Goal: Information Seeking & Learning: Learn about a topic

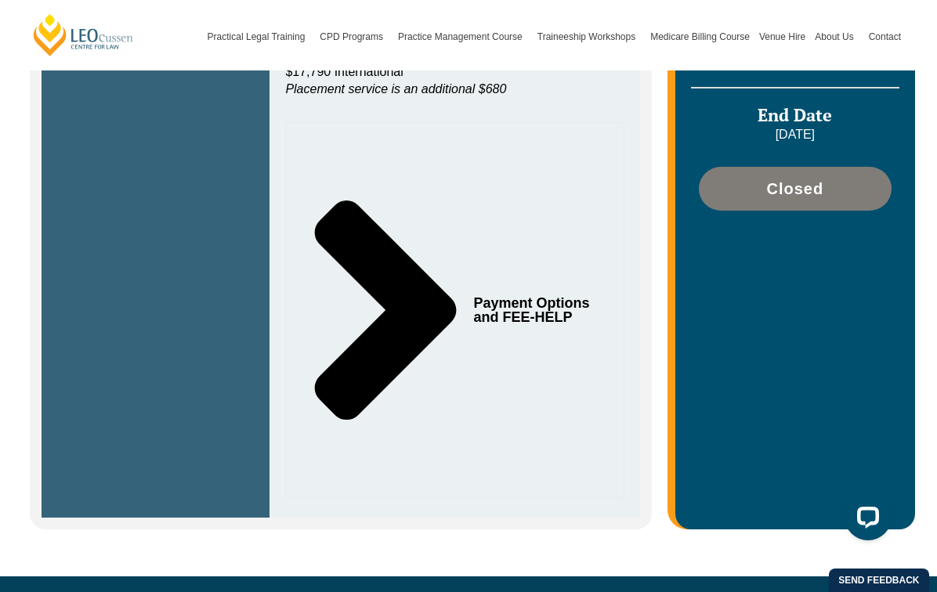
scroll to position [548, 0]
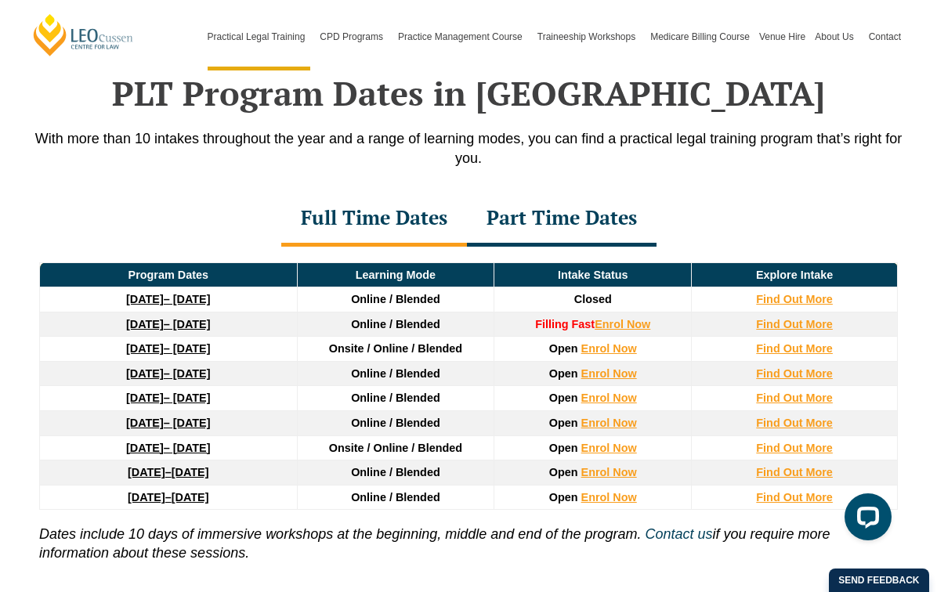
click at [161, 328] on strong "8 December 2025" at bounding box center [145, 324] width 38 height 13
click at [186, 355] on link "[DATE] – [DATE]" at bounding box center [168, 348] width 84 height 13
click at [573, 216] on div "Part Time Dates" at bounding box center [562, 219] width 190 height 55
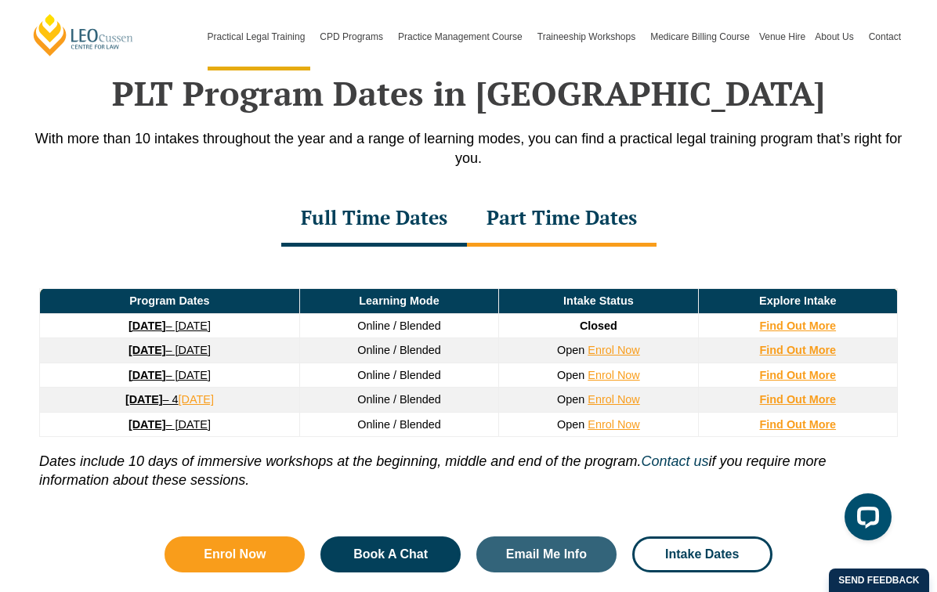
click at [139, 332] on strong "[DATE]" at bounding box center [147, 326] width 38 height 13
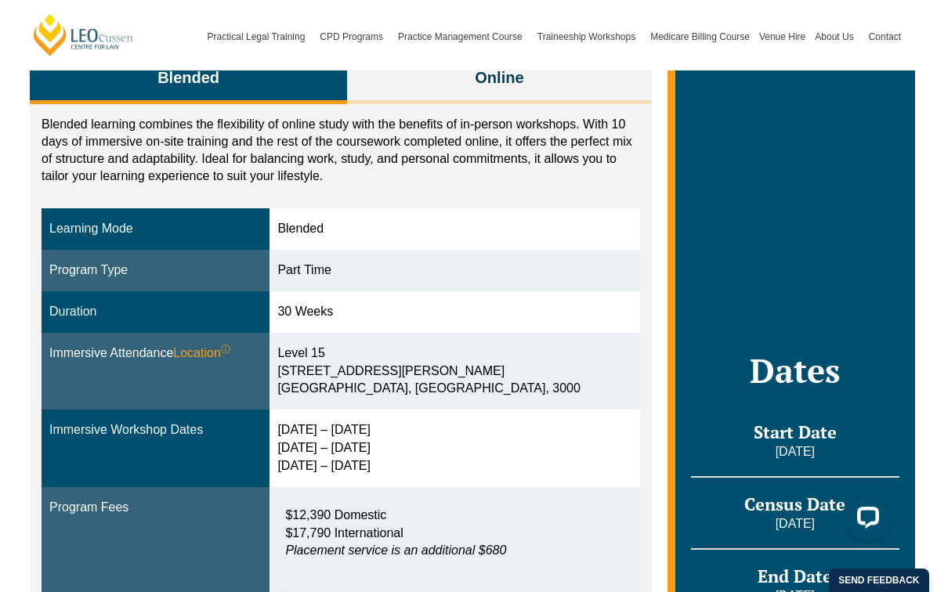
scroll to position [313, 0]
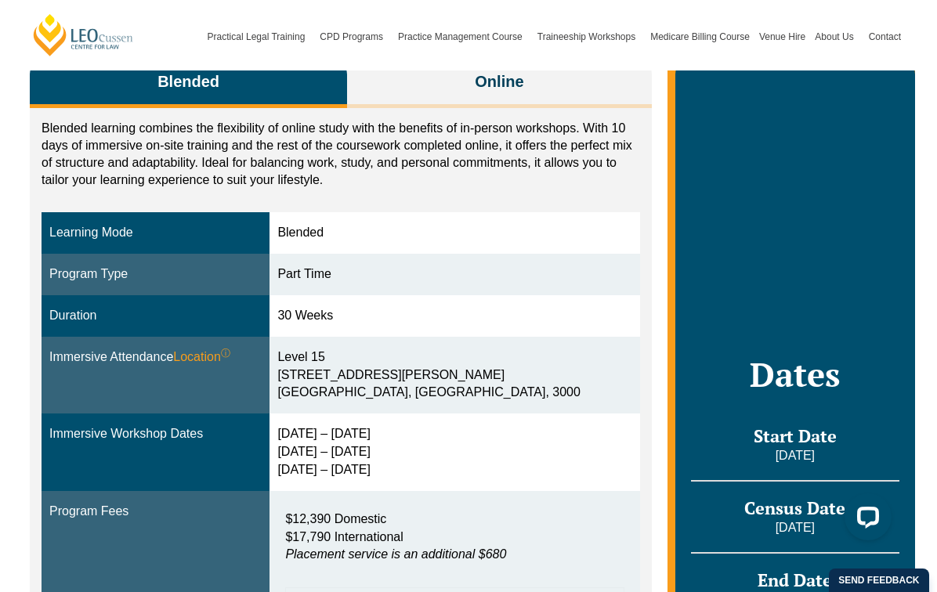
drag, startPoint x: 297, startPoint y: 453, endPoint x: 396, endPoint y: 456, distance: 98.7
click at [396, 456] on div "[DATE] – [DATE] [DATE] – [DATE] [DATE] – [DATE]" at bounding box center [454, 452] width 354 height 54
click at [396, 448] on div "[DATE] – [DATE] [DATE] – [DATE] [DATE] – [DATE]" at bounding box center [454, 452] width 354 height 54
drag, startPoint x: 386, startPoint y: 443, endPoint x: 279, endPoint y: 427, distance: 108.5
click at [279, 427] on tr "Immersive Workshop Dates [DATE] – [DATE] [DATE] – [DATE] [DATE] – [DATE]" at bounding box center [341, 453] width 598 height 78
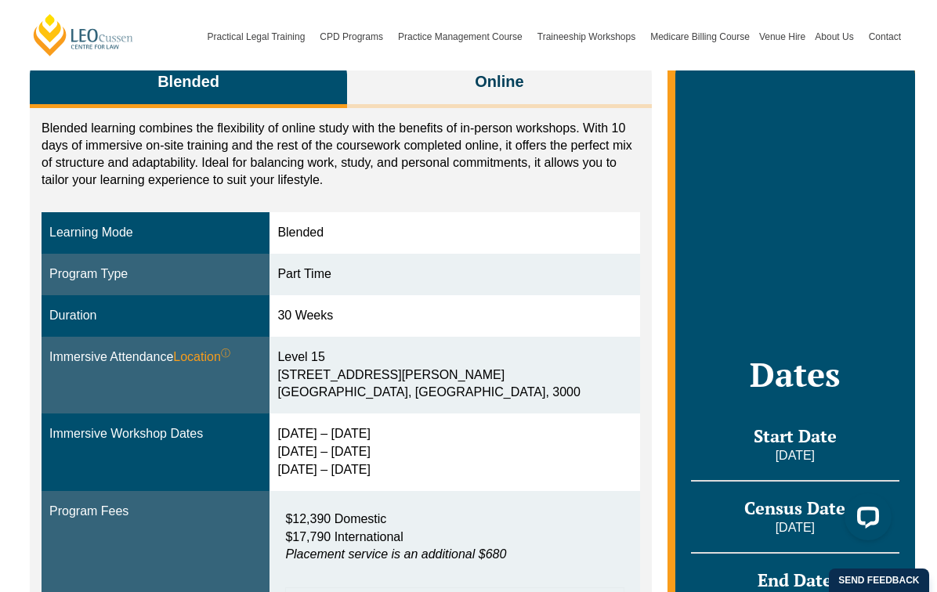
click at [410, 460] on td "[DATE] – [DATE] [DATE] – [DATE] [DATE] – [DATE]" at bounding box center [454, 453] width 370 height 78
click at [392, 351] on div "[STREET_ADDRESS][PERSON_NAME]" at bounding box center [454, 376] width 354 height 54
drag, startPoint x: 297, startPoint y: 438, endPoint x: 459, endPoint y: 440, distance: 162.1
click at [459, 440] on div "[DATE] – [DATE] [DATE] – [DATE] [DATE] – [DATE]" at bounding box center [454, 452] width 354 height 54
click at [299, 447] on div "[DATE] – [DATE] [DATE] – [DATE] [DATE] – [DATE]" at bounding box center [454, 452] width 354 height 54
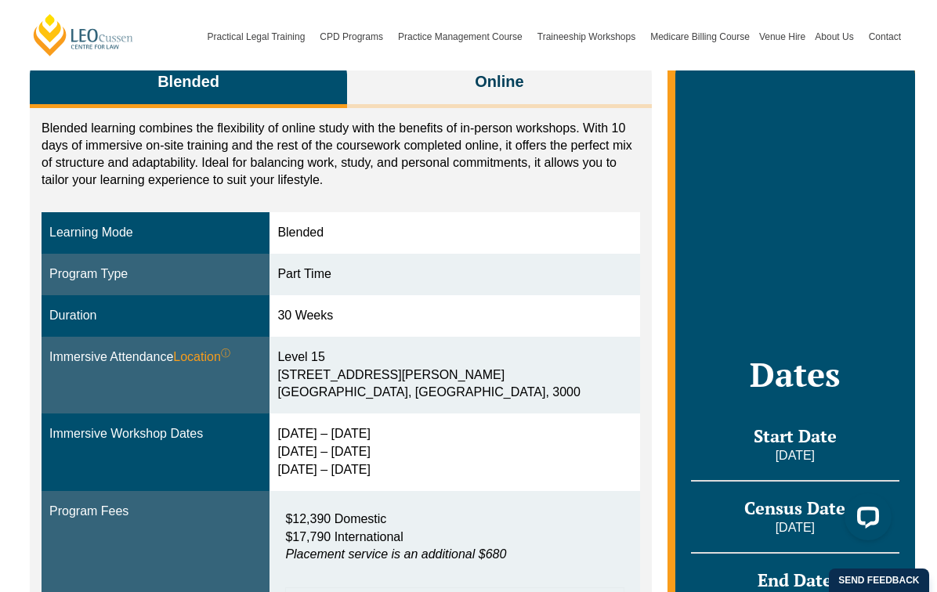
drag, startPoint x: 293, startPoint y: 450, endPoint x: 436, endPoint y: 455, distance: 143.4
click at [436, 455] on td "[DATE] – [DATE] [DATE] – [DATE] [DATE] – [DATE]" at bounding box center [454, 453] width 370 height 78
click at [392, 458] on div "[DATE] – [DATE] [DATE] – [DATE] [DATE] – [DATE]" at bounding box center [454, 452] width 354 height 54
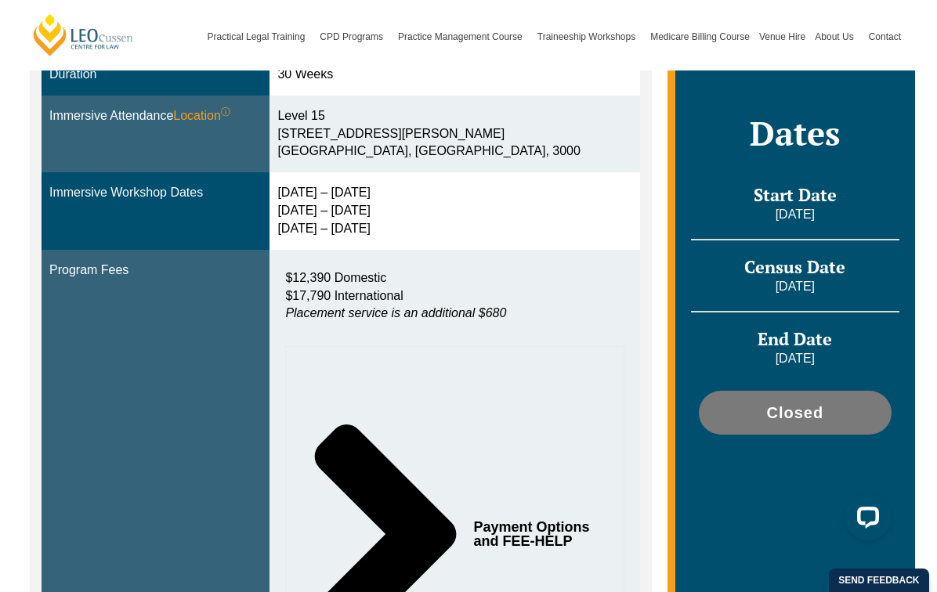
scroll to position [548, 0]
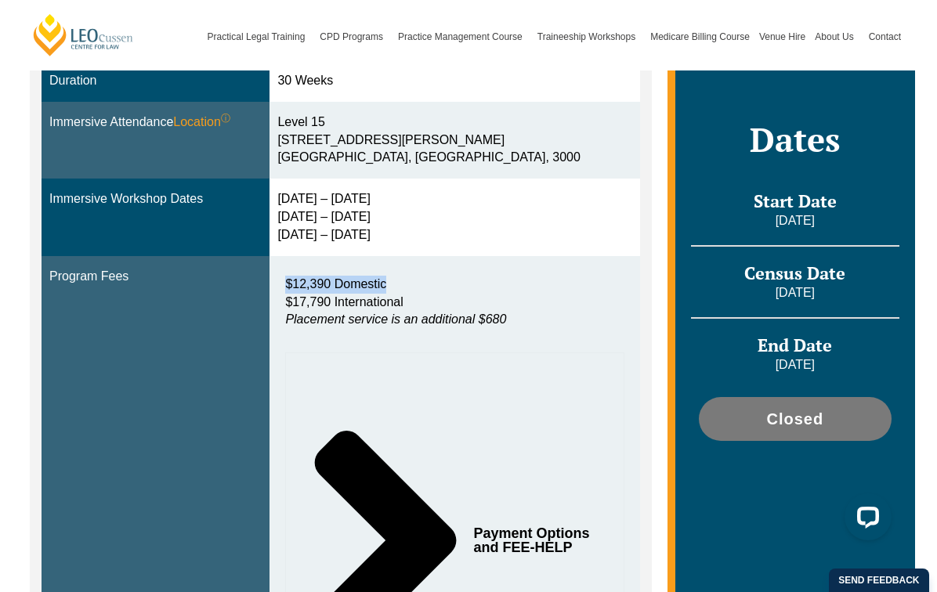
drag, startPoint x: 303, startPoint y: 262, endPoint x: 462, endPoint y: 265, distance: 159.0
click at [462, 276] on p "$12,390 Domestic $17,790 International Placement service is an additional $680" at bounding box center [454, 303] width 338 height 54
click at [381, 413] on icon "Tabs. Open items with Enter or Space, close with Escape and navigate using the …" at bounding box center [385, 540] width 175 height 351
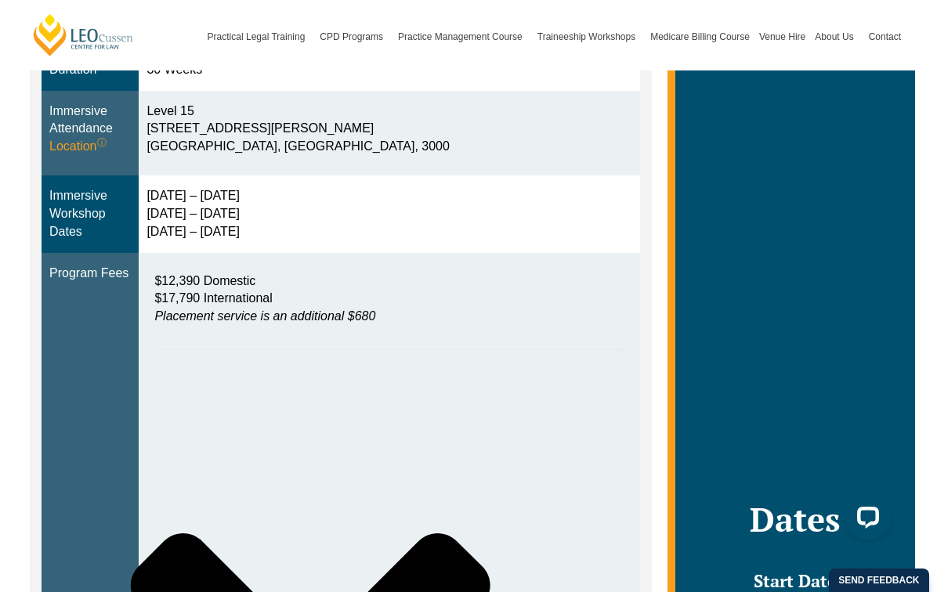
scroll to position [958, 0]
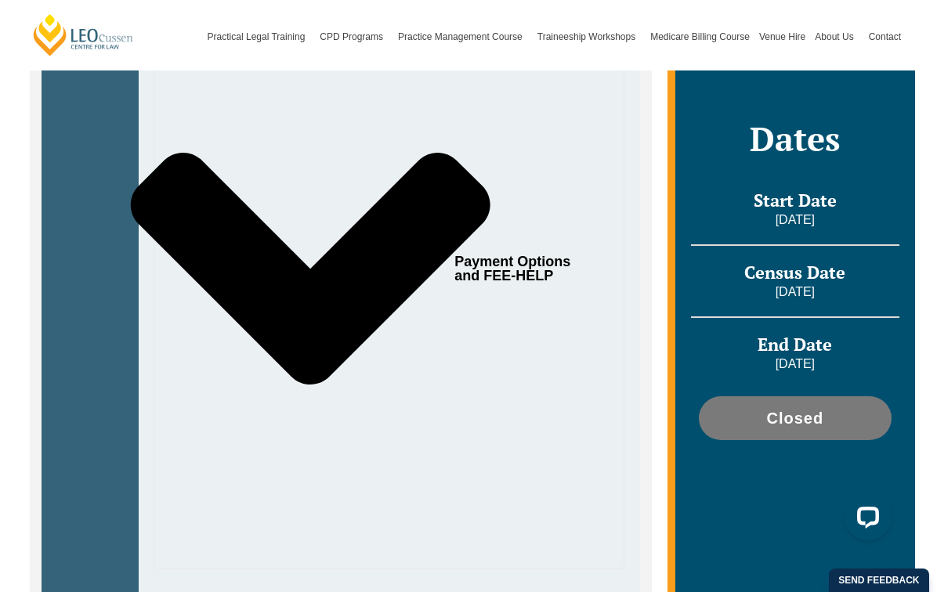
click at [354, 293] on icon "Tabs. Open items with Enter or Space, close with Escape and navigate using the …" at bounding box center [310, 269] width 359 height 232
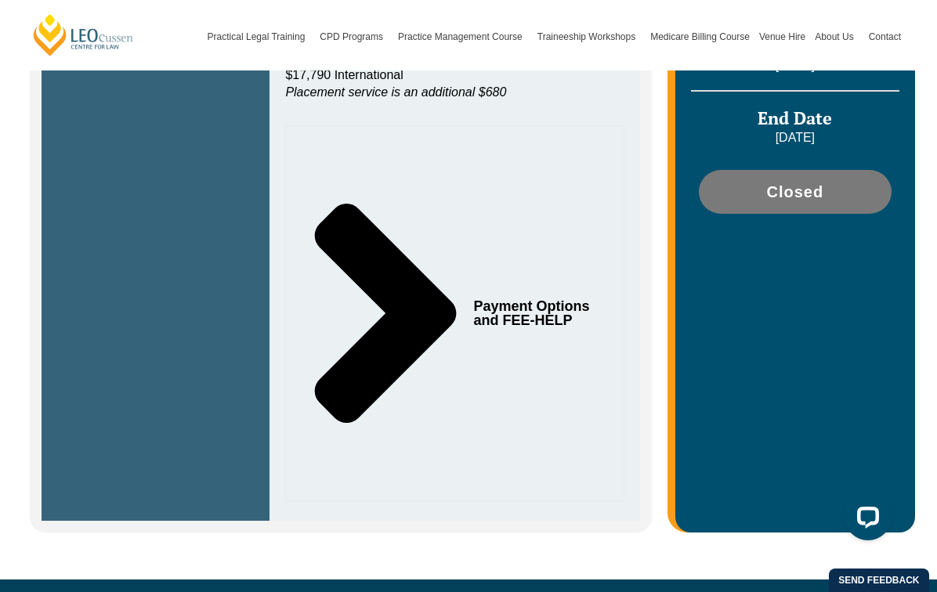
click at [392, 305] on icon "Tabs. Open items with Enter or Space, close with Escape and navigate using the …" at bounding box center [386, 313] width 142 height 219
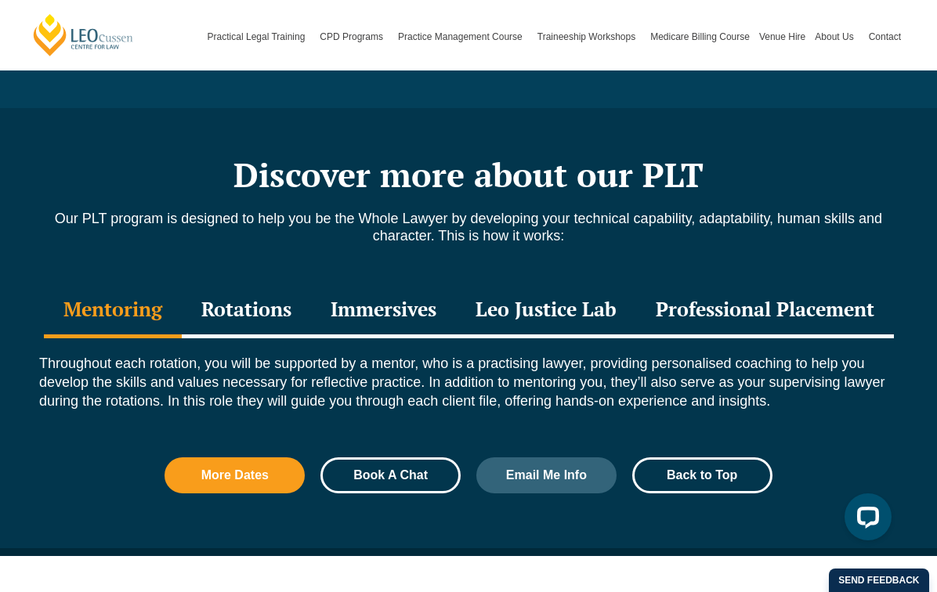
scroll to position [2837, 0]
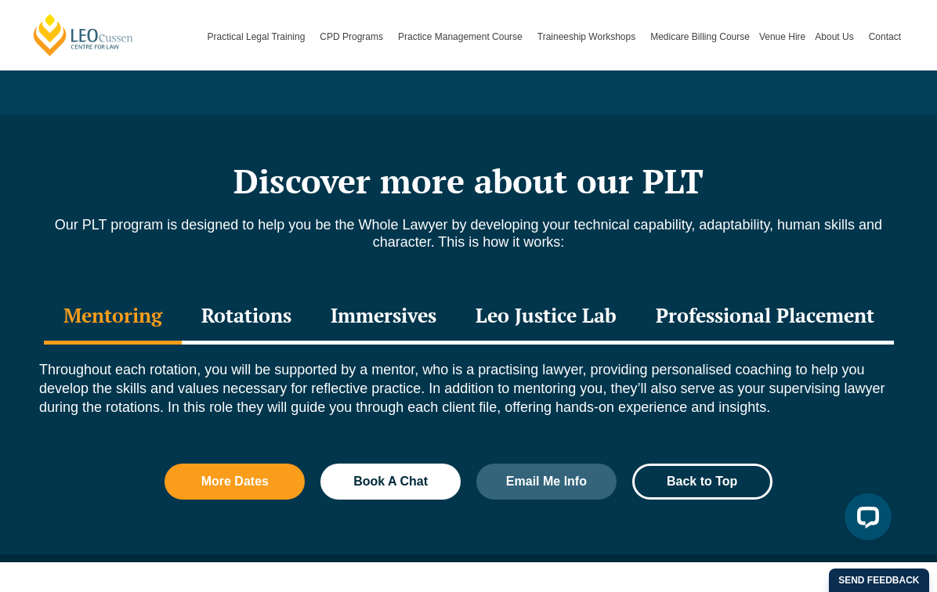
click at [229, 290] on div "Rotations" at bounding box center [246, 317] width 129 height 55
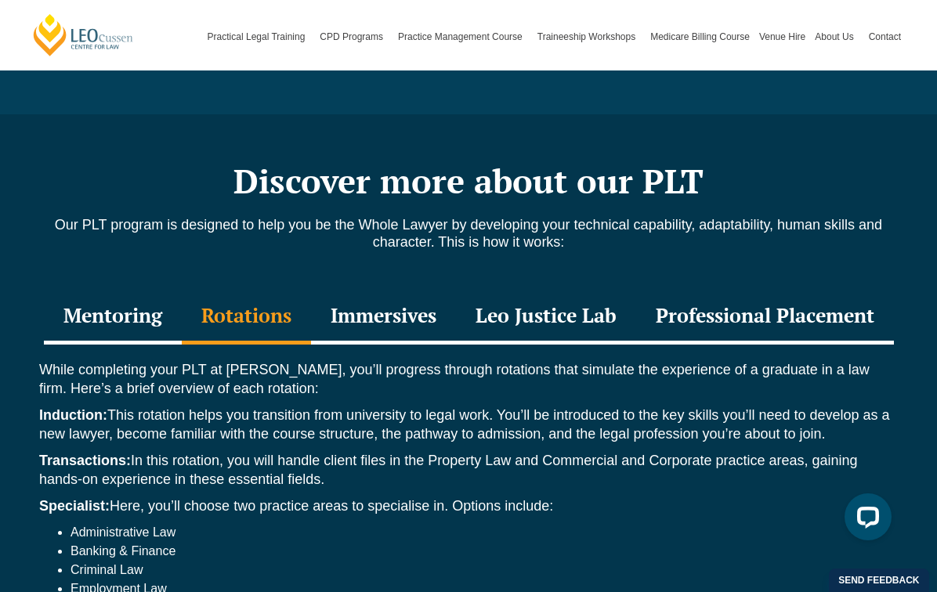
click at [381, 290] on div "Immersives" at bounding box center [383, 317] width 145 height 55
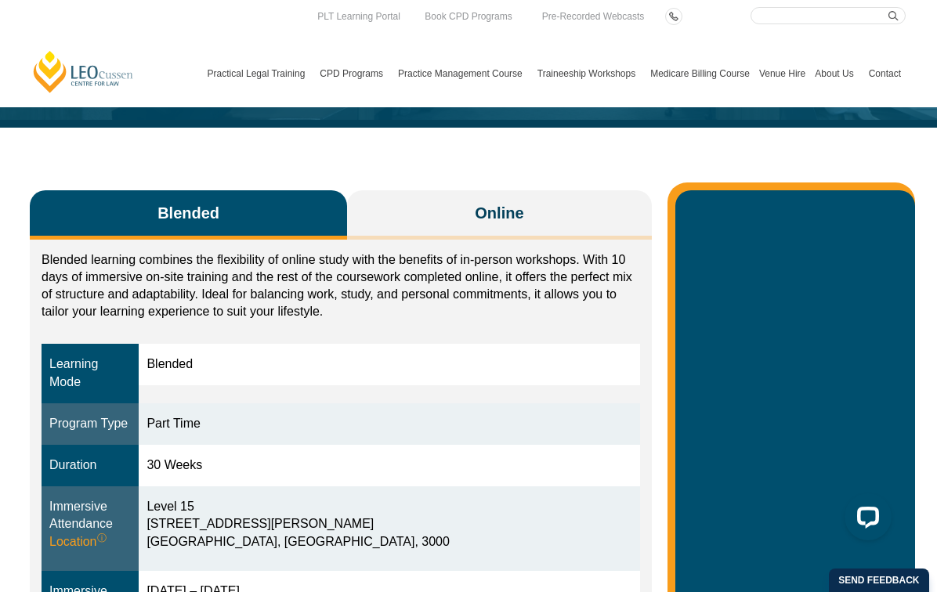
scroll to position [0, 0]
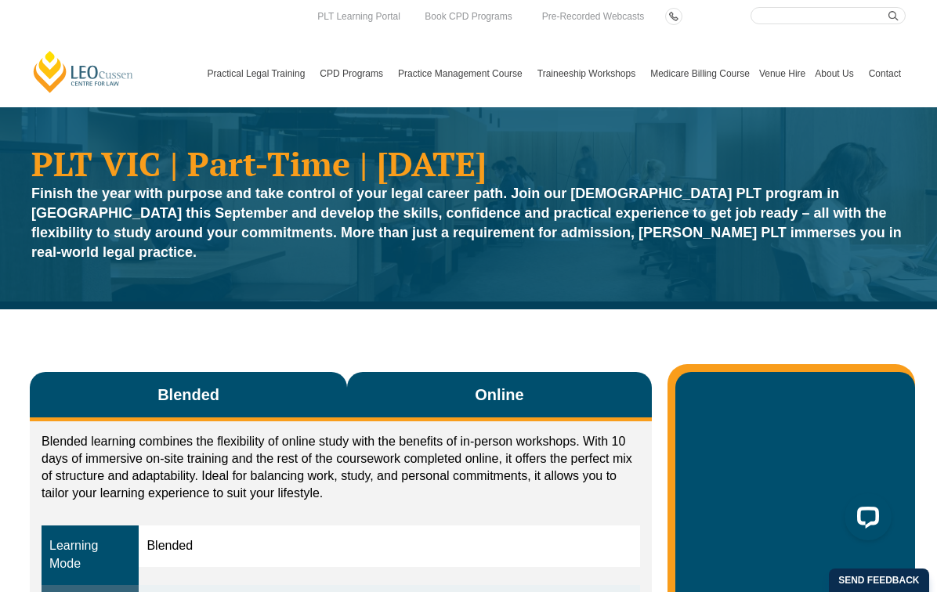
click at [484, 384] on span "Online" at bounding box center [499, 395] width 49 height 22
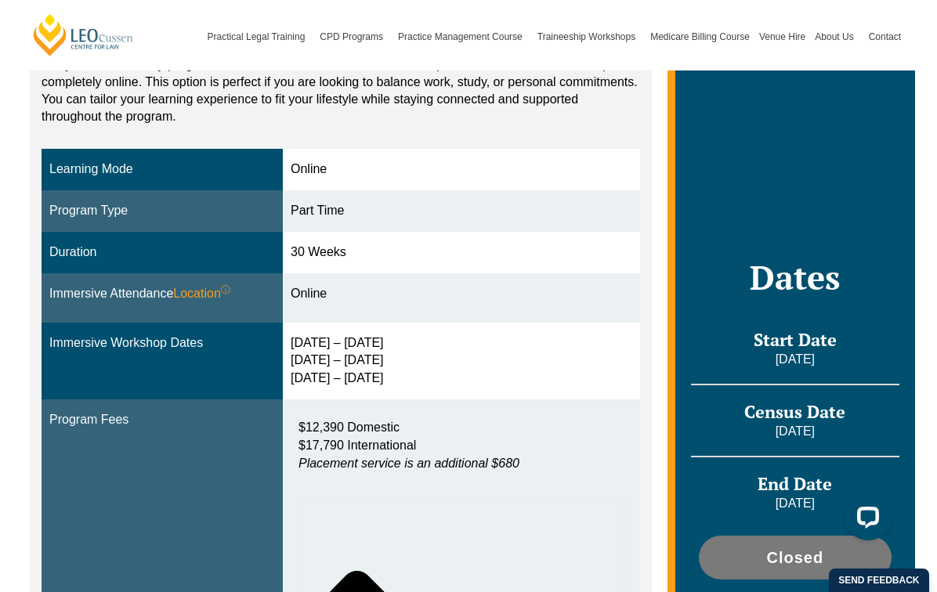
scroll to position [392, 0]
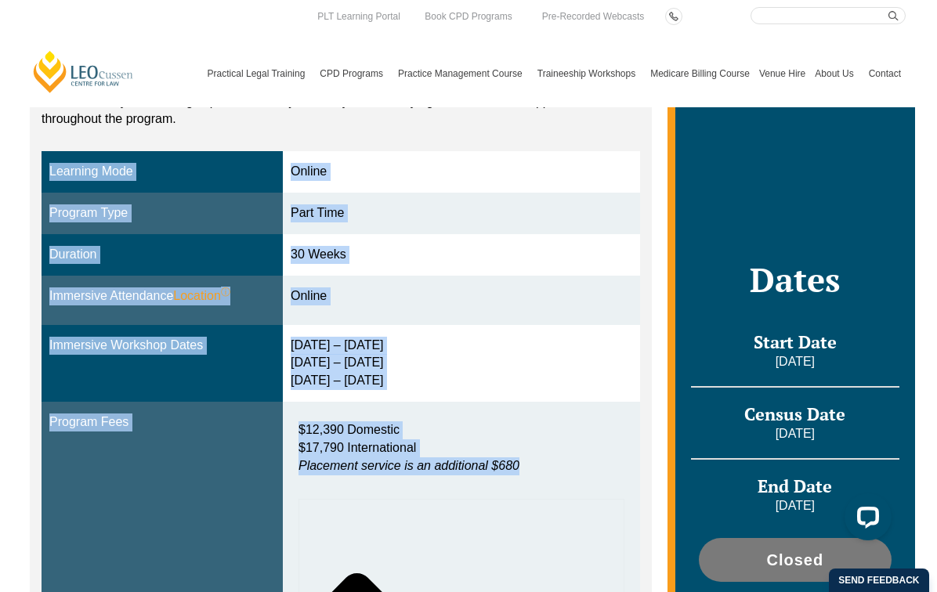
drag, startPoint x: 532, startPoint y: 447, endPoint x: 15, endPoint y: 147, distance: 597.6
click at [15, 147] on div "Blended Online Blended learning combines the flexibility of online study with t…" at bounding box center [468, 425] width 937 height 1014
click at [615, 359] on div "[DATE] – [DATE] [DATE] – [DATE] [DATE] – [DATE]" at bounding box center [461, 364] width 341 height 54
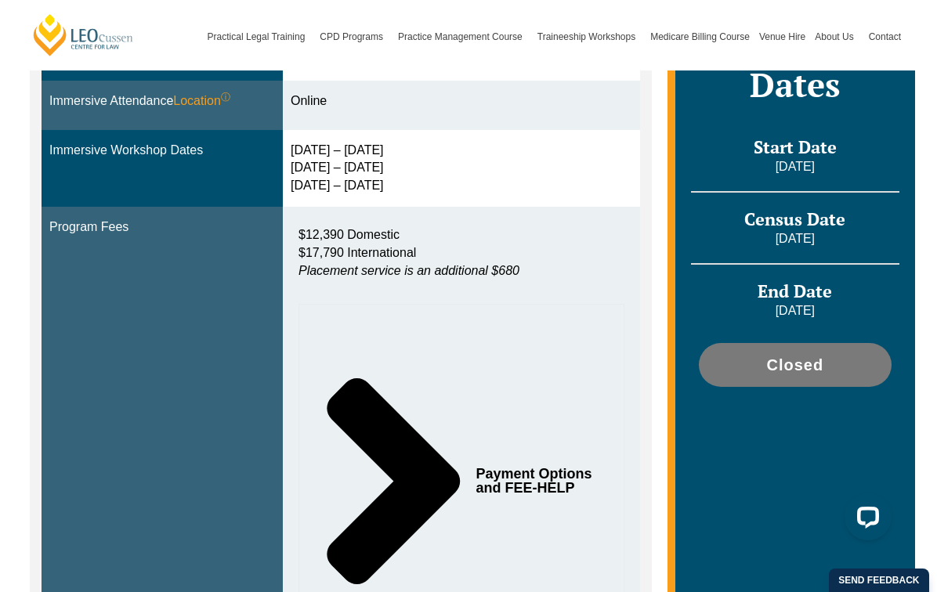
scroll to position [548, 0]
